Goal: Task Accomplishment & Management: Manage account settings

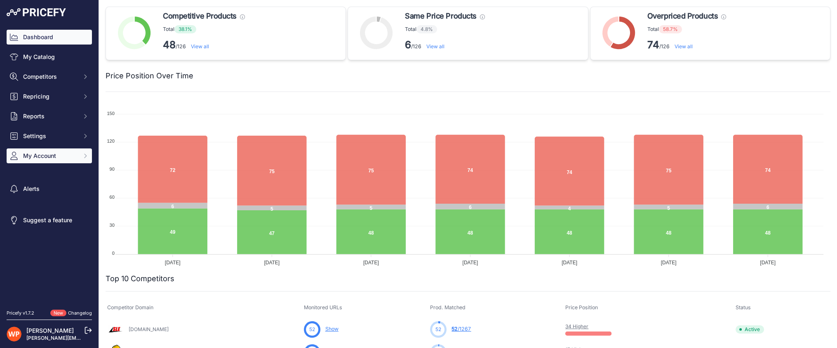
click at [36, 160] on span "My Account" at bounding box center [50, 156] width 54 height 8
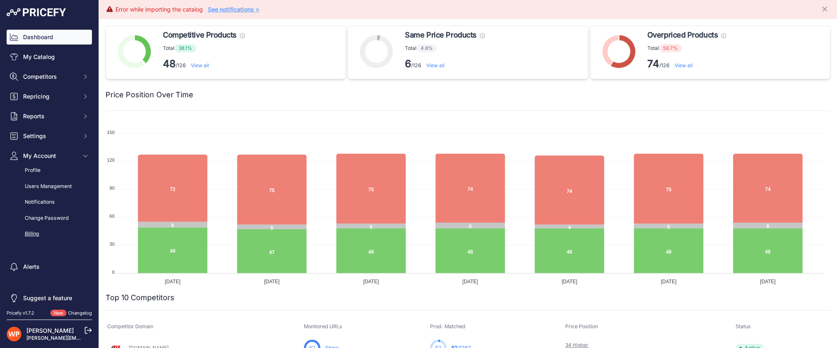
click at [35, 241] on link "Billing" at bounding box center [49, 234] width 85 height 14
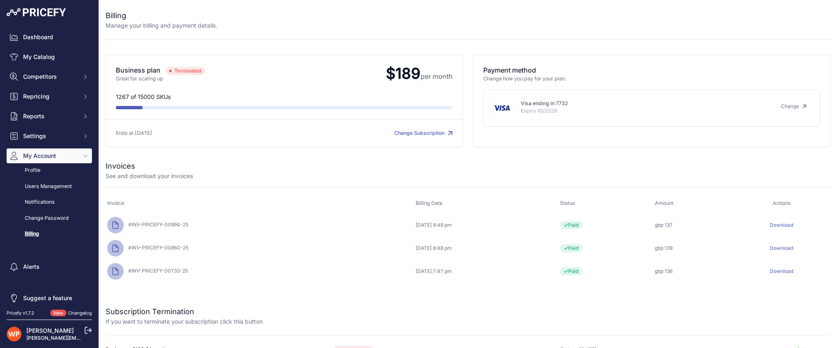
click at [410, 136] on link "Change Subscription" at bounding box center [423, 133] width 59 height 6
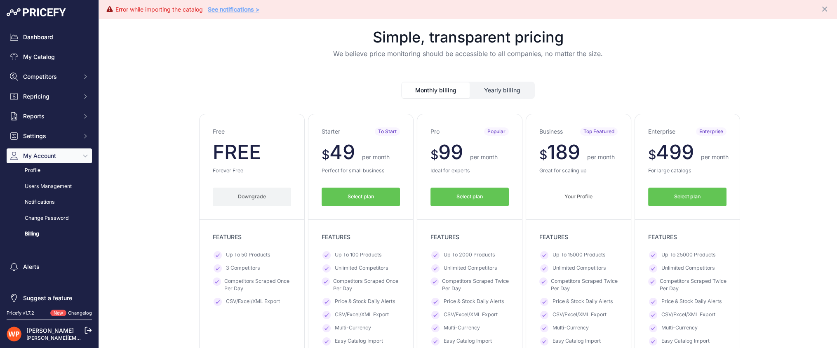
click at [239, 206] on button "Downgrade" at bounding box center [252, 197] width 78 height 19
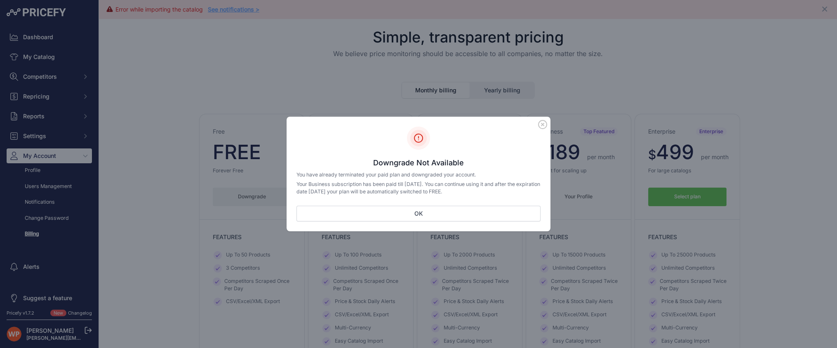
click at [547, 122] on icon at bounding box center [543, 124] width 8 height 8
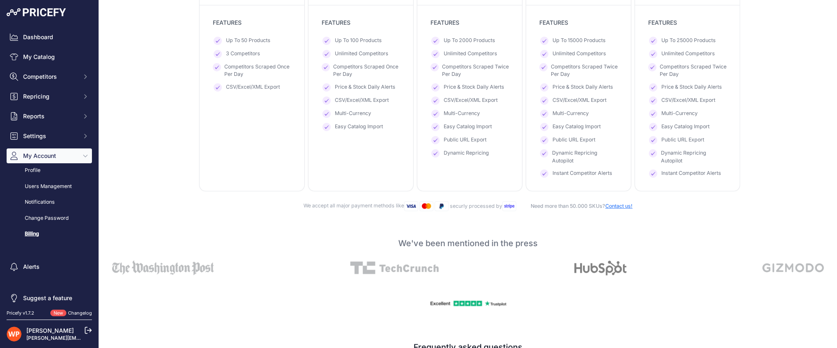
scroll to position [229, 0]
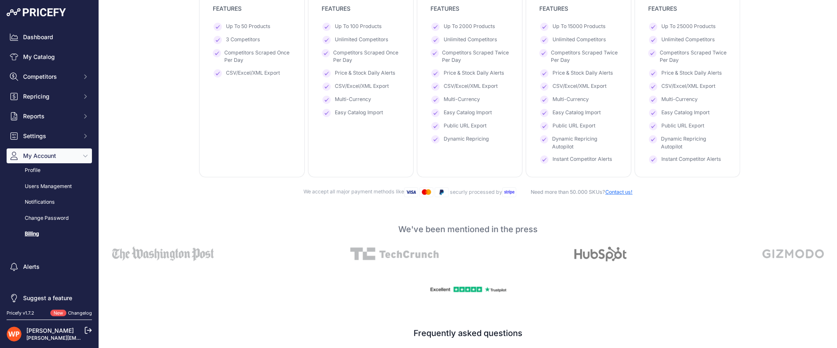
click at [44, 160] on span "My Account" at bounding box center [50, 156] width 54 height 8
click at [40, 160] on span "My Account" at bounding box center [50, 156] width 54 height 8
click at [40, 178] on link "Profile" at bounding box center [49, 170] width 85 height 14
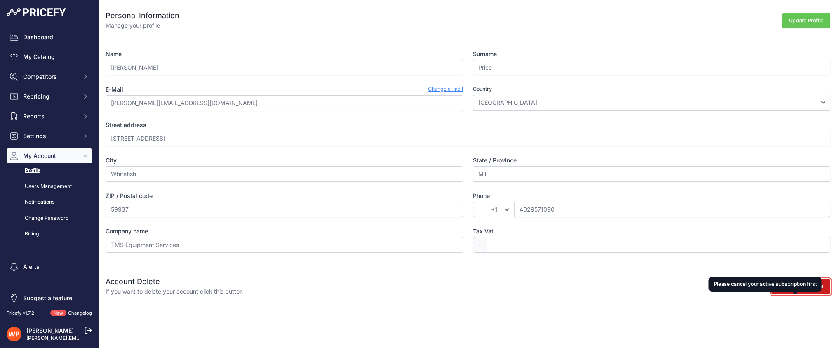
click at [801, 295] on button "Delete My Account" at bounding box center [801, 286] width 59 height 15
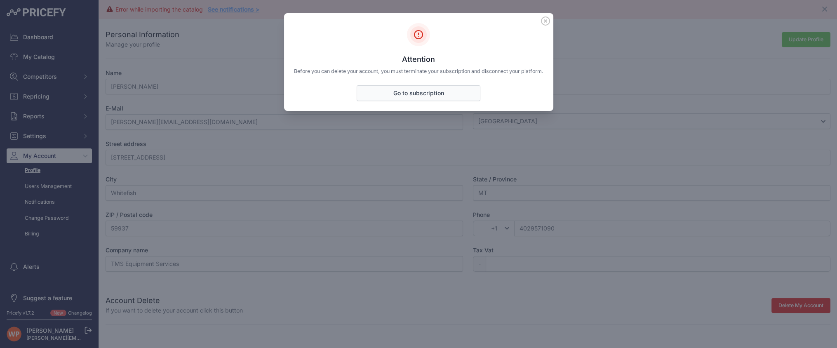
click at [408, 96] on link "Go to subscription" at bounding box center [419, 93] width 124 height 16
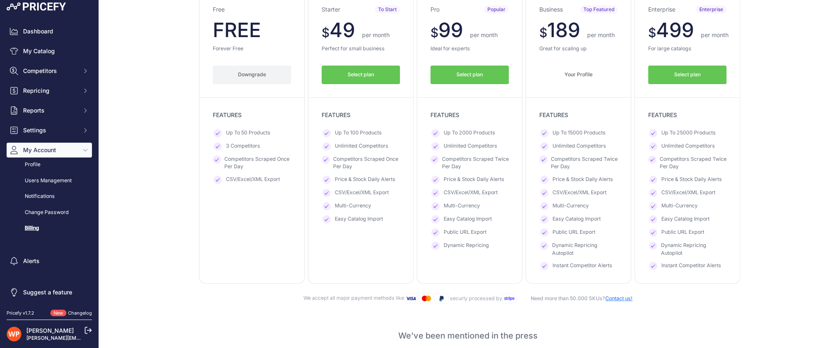
scroll to position [27, 0]
click at [42, 330] on link "[PERSON_NAME]" at bounding box center [49, 330] width 47 height 7
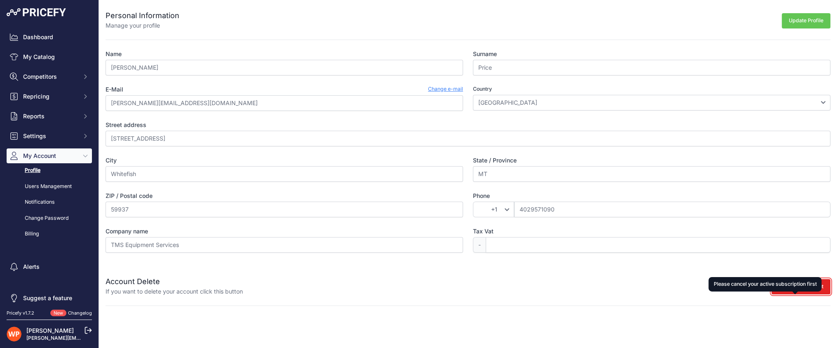
click at [800, 296] on div "Account Delete If you want to delete your account click this button Delete My A…" at bounding box center [468, 281] width 725 height 30
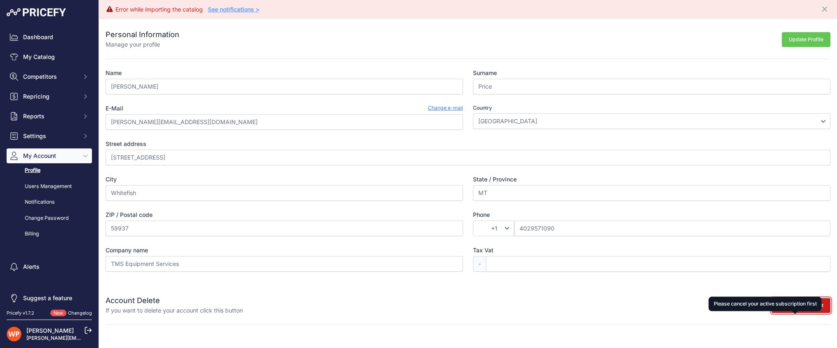
click at [798, 313] on button "Delete My Account" at bounding box center [801, 305] width 59 height 15
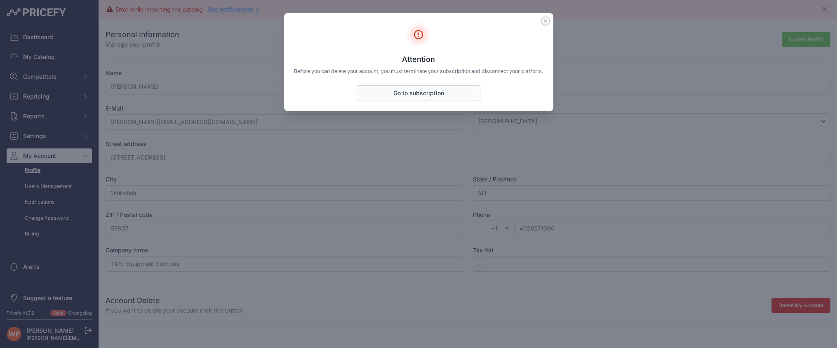
click at [421, 99] on link "Go to subscription" at bounding box center [419, 93] width 124 height 16
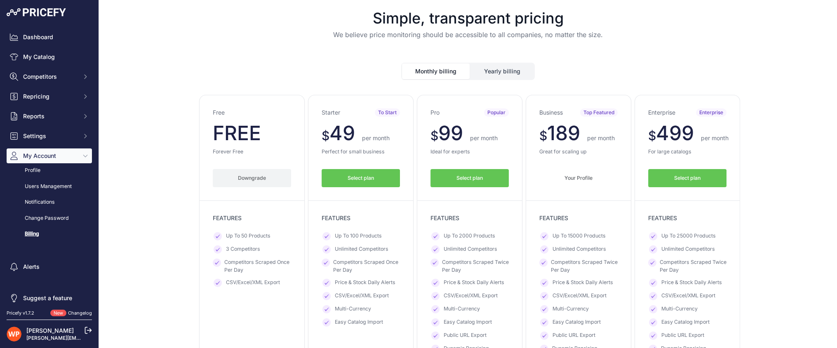
click at [239, 188] on button "Downgrade" at bounding box center [252, 178] width 78 height 19
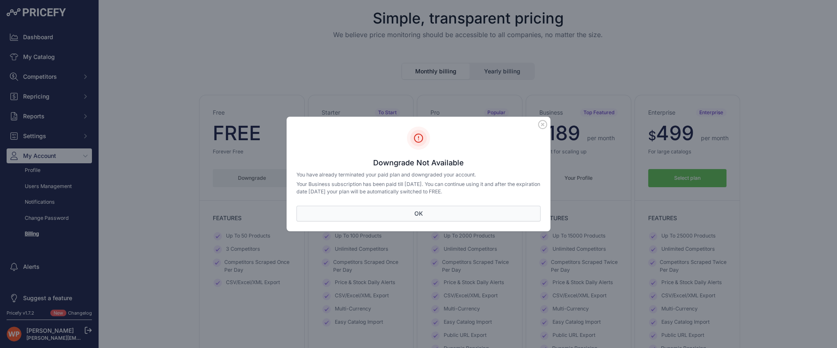
click at [420, 216] on button "OK" at bounding box center [419, 214] width 244 height 16
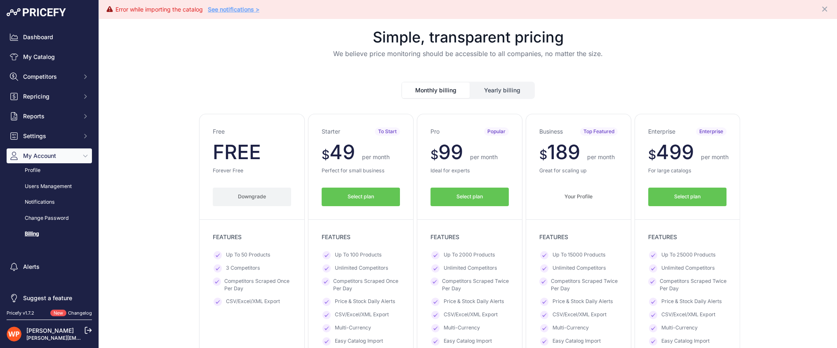
click at [250, 9] on link "See notifications >" at bounding box center [234, 9] width 52 height 7
